Goal: Task Accomplishment & Management: Manage account settings

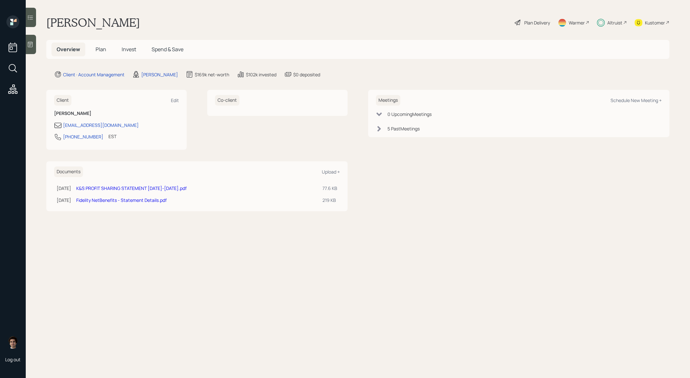
click at [97, 44] on h5 "Plan" at bounding box center [100, 49] width 21 height 14
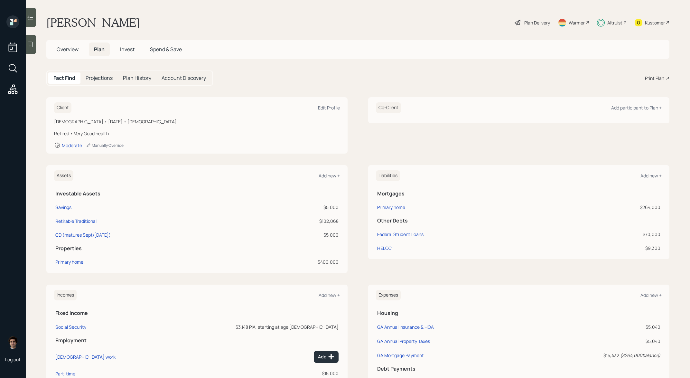
click at [540, 27] on div "Plan Delivery" at bounding box center [532, 22] width 37 height 14
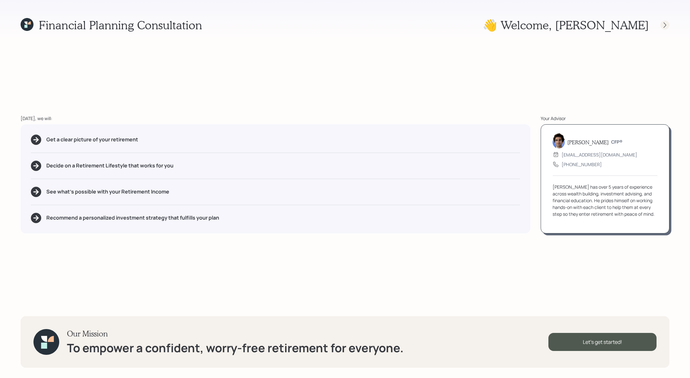
click at [662, 24] on icon at bounding box center [665, 25] width 6 height 6
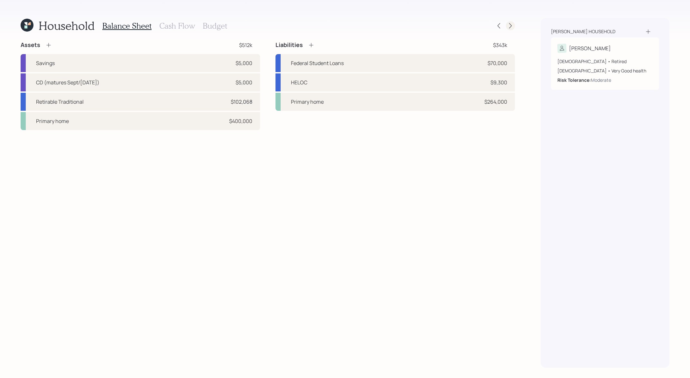
click at [508, 26] on icon at bounding box center [510, 26] width 6 height 6
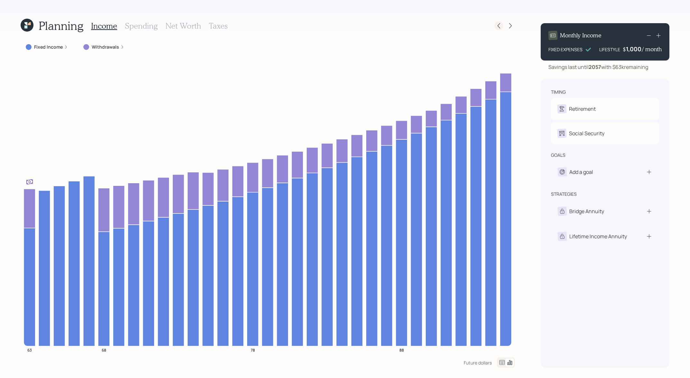
click at [498, 25] on icon at bounding box center [499, 26] width 6 height 6
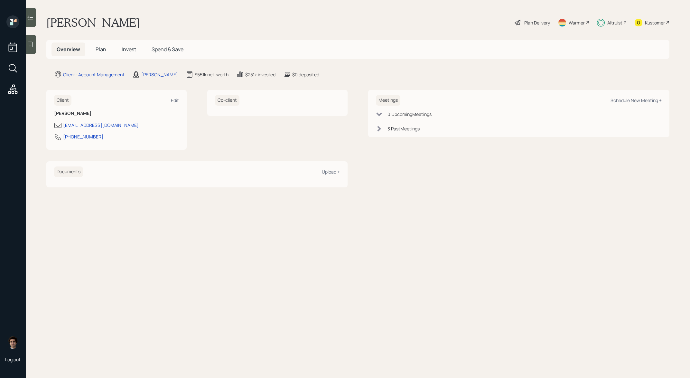
click at [606, 27] on div "Altruist" at bounding box center [612, 22] width 30 height 14
